Goal: Navigation & Orientation: Find specific page/section

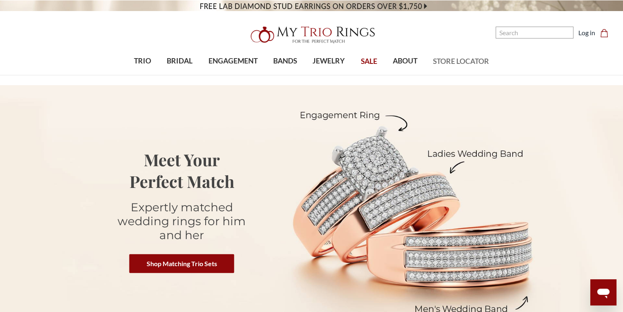
click at [450, 56] on span "STORE LOCATOR" at bounding box center [461, 61] width 56 height 11
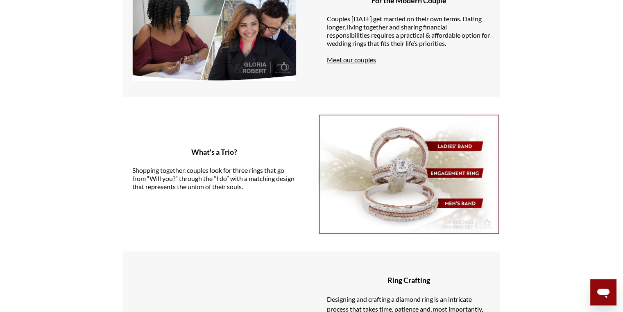
scroll to position [451, 0]
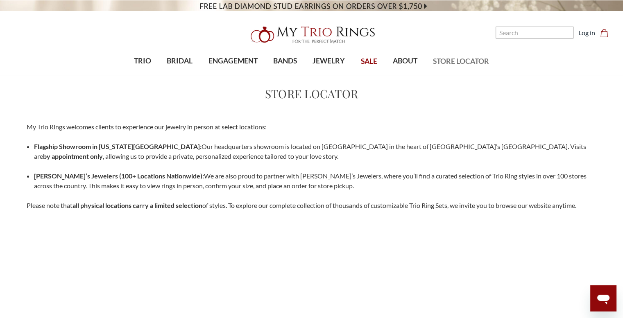
click at [444, 58] on span "STORE LOCATOR" at bounding box center [461, 61] width 56 height 11
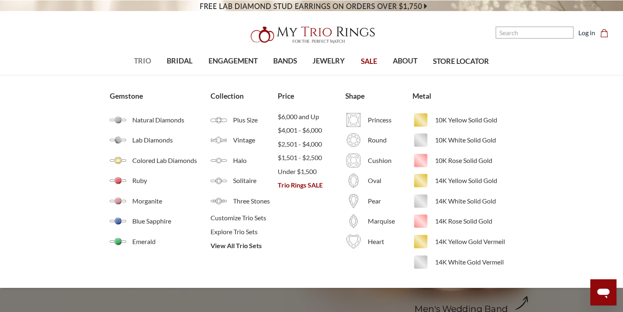
click at [152, 64] on link "TRIO" at bounding box center [142, 61] width 33 height 27
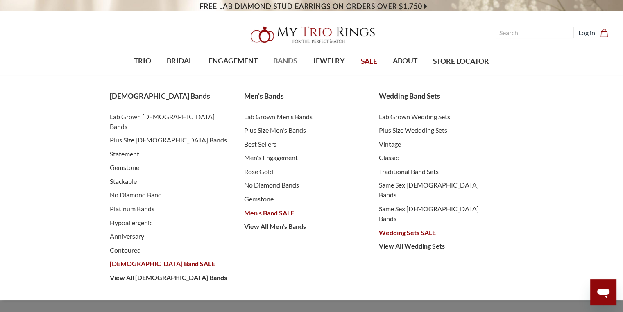
scroll to position [172, 367]
click at [298, 53] on link "BANDS" at bounding box center [284, 61] width 39 height 27
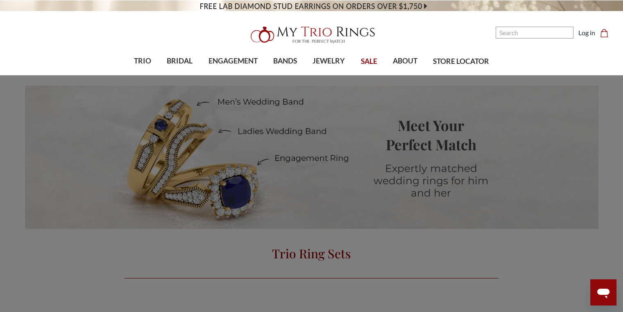
click at [296, 17] on header "Toggle menu 0" at bounding box center [311, 37] width 623 height 75
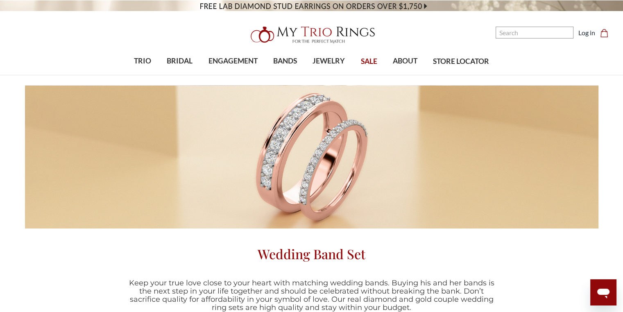
click at [276, 38] on img at bounding box center [311, 35] width 131 height 26
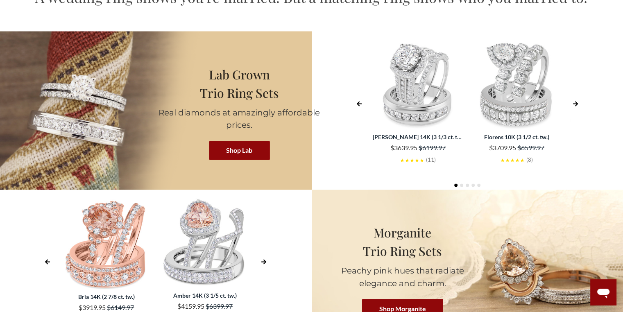
scroll to position [1557, 0]
